Goal: Check status: Check status

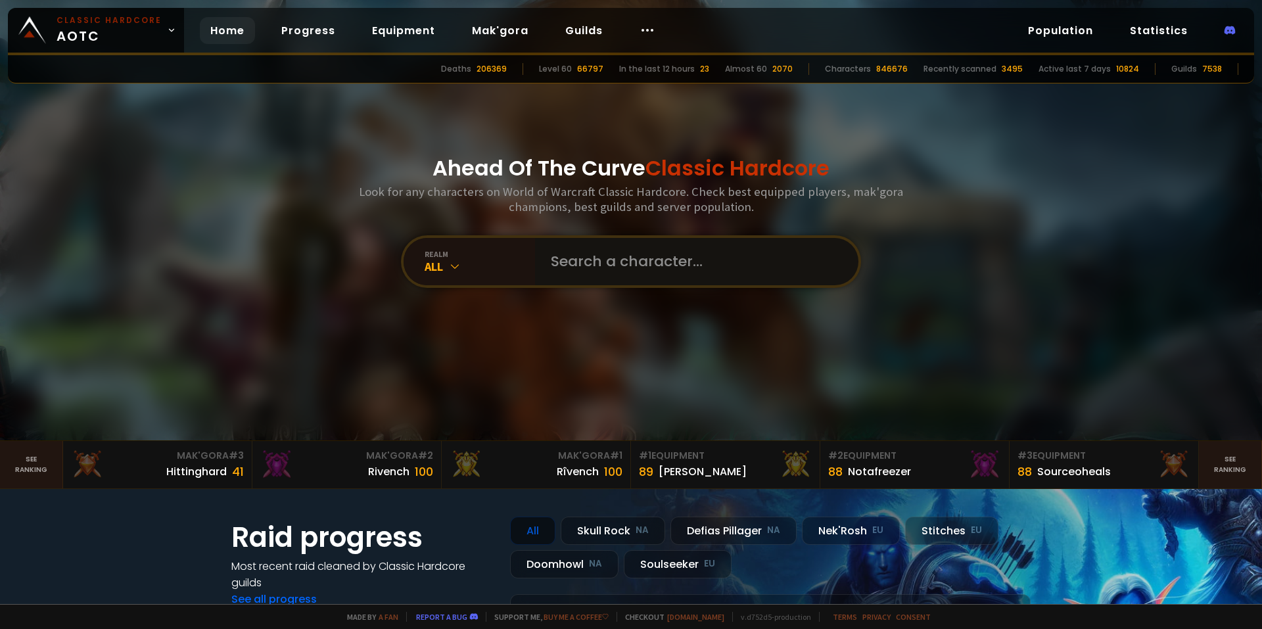
click at [660, 270] on input "text" at bounding box center [693, 261] width 300 height 47
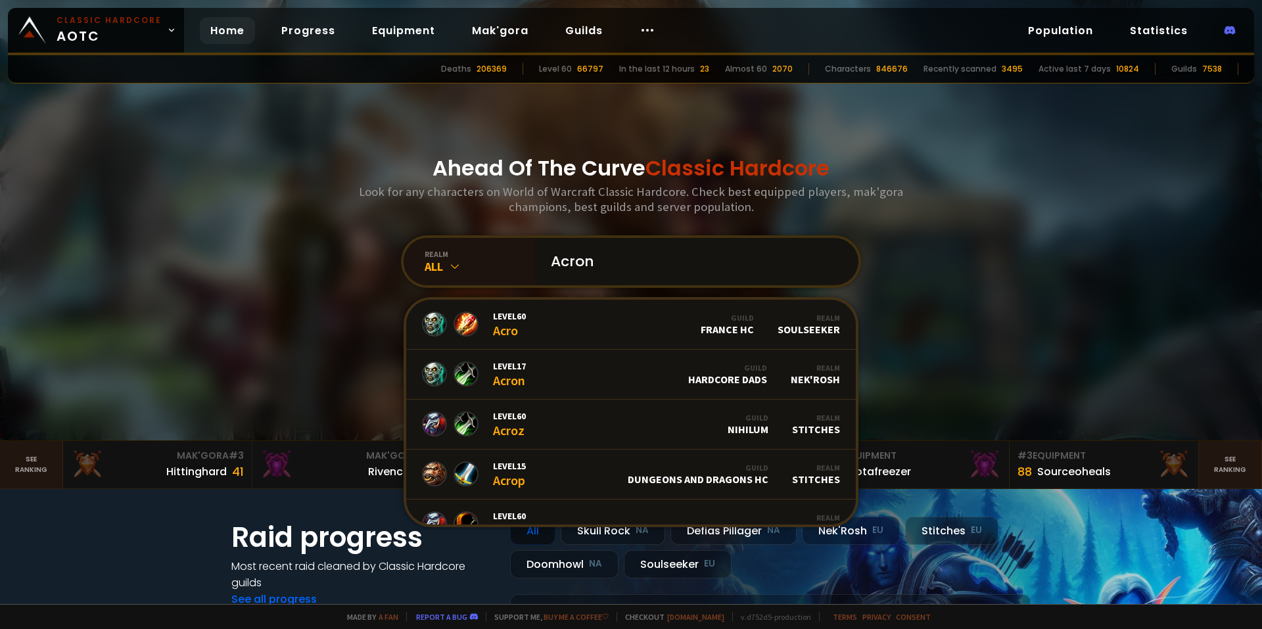
paste input "î"
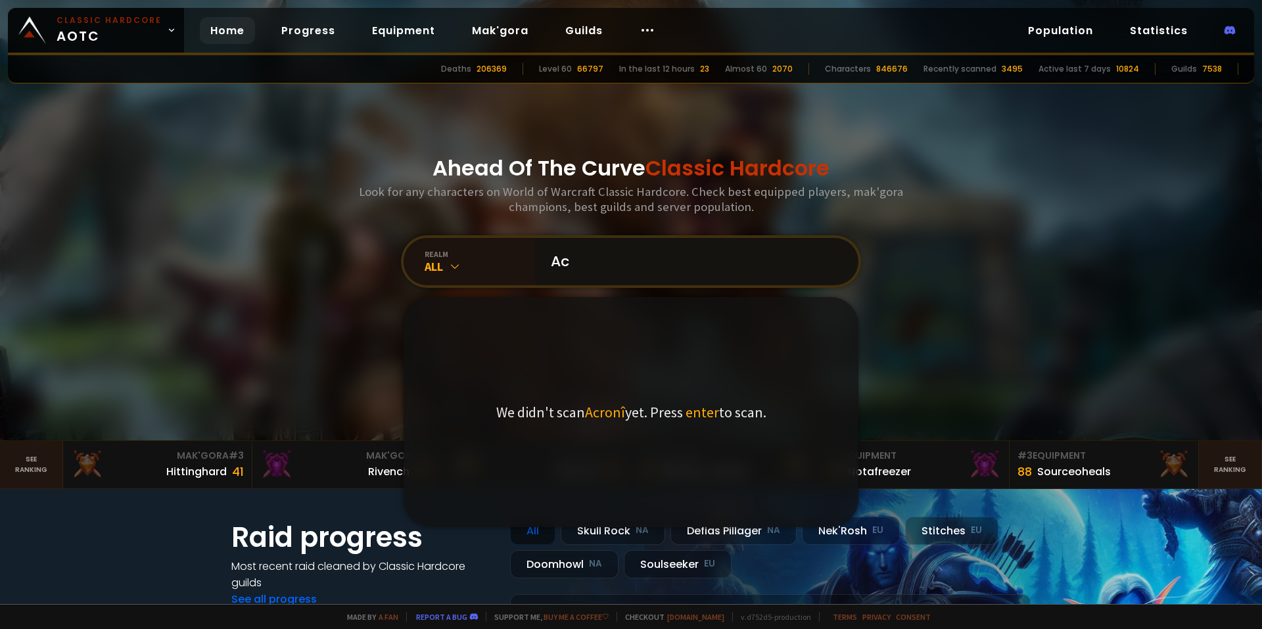
type input "A"
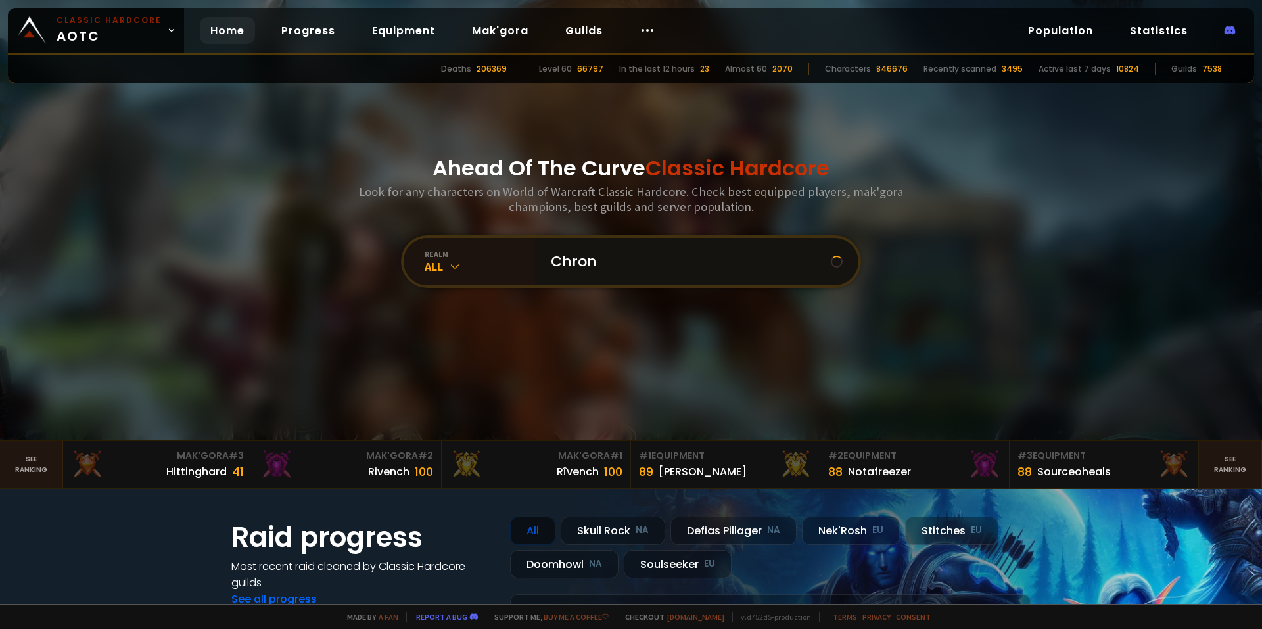
paste input "î"
type input "Chronîx"
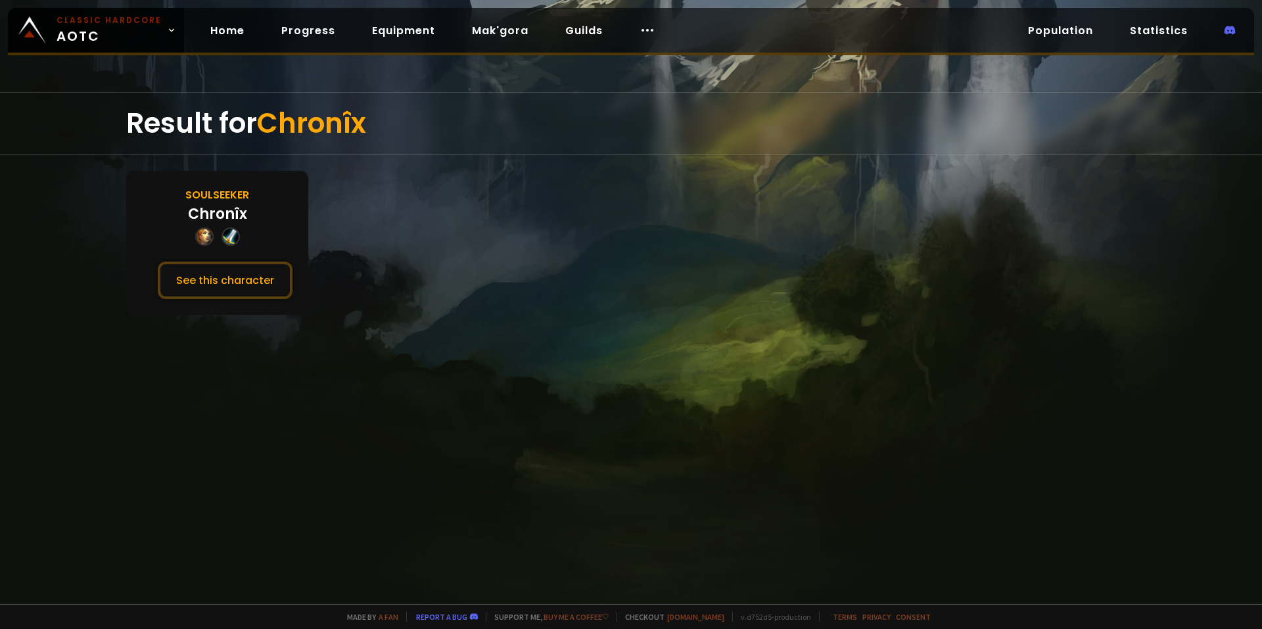
click at [234, 304] on div "Soulseeker Chronîx See this character" at bounding box center [217, 243] width 182 height 144
click at [242, 297] on button "See this character" at bounding box center [225, 280] width 135 height 37
